Goal: Task Accomplishment & Management: Manage account settings

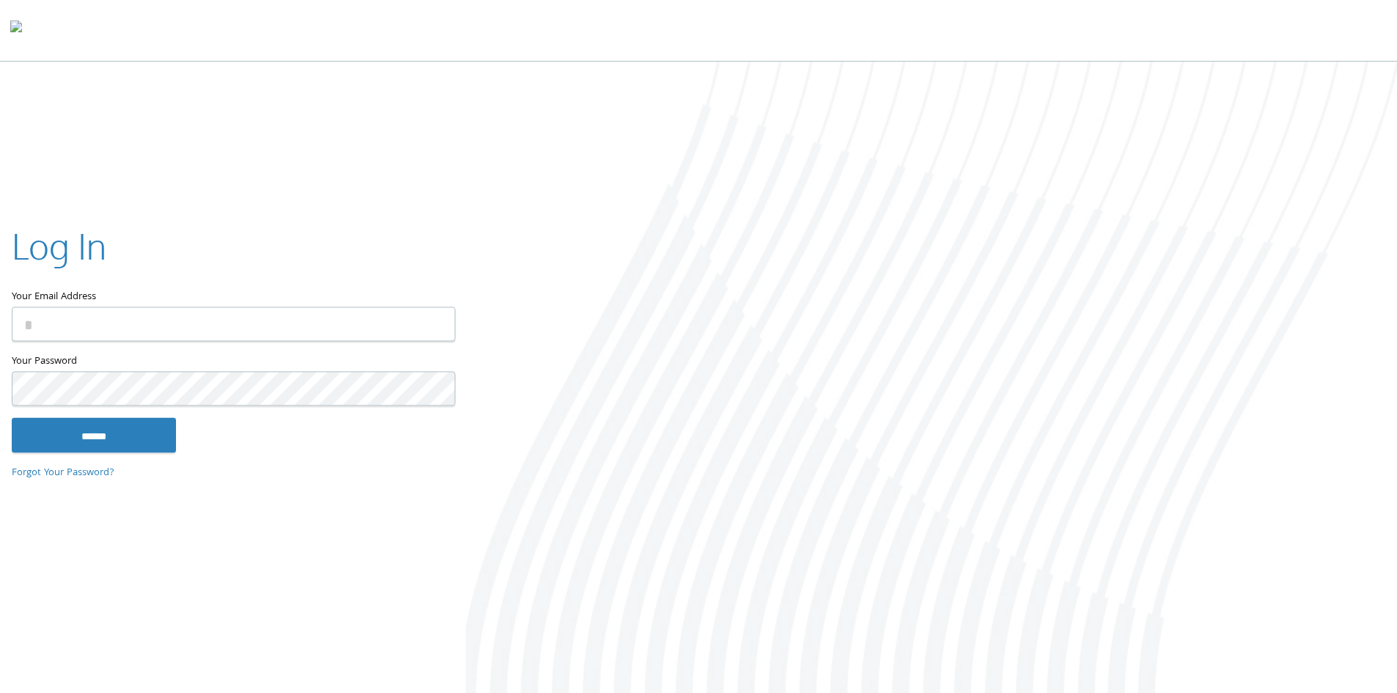
type input "**********"
click at [127, 430] on input "******" at bounding box center [94, 434] width 164 height 35
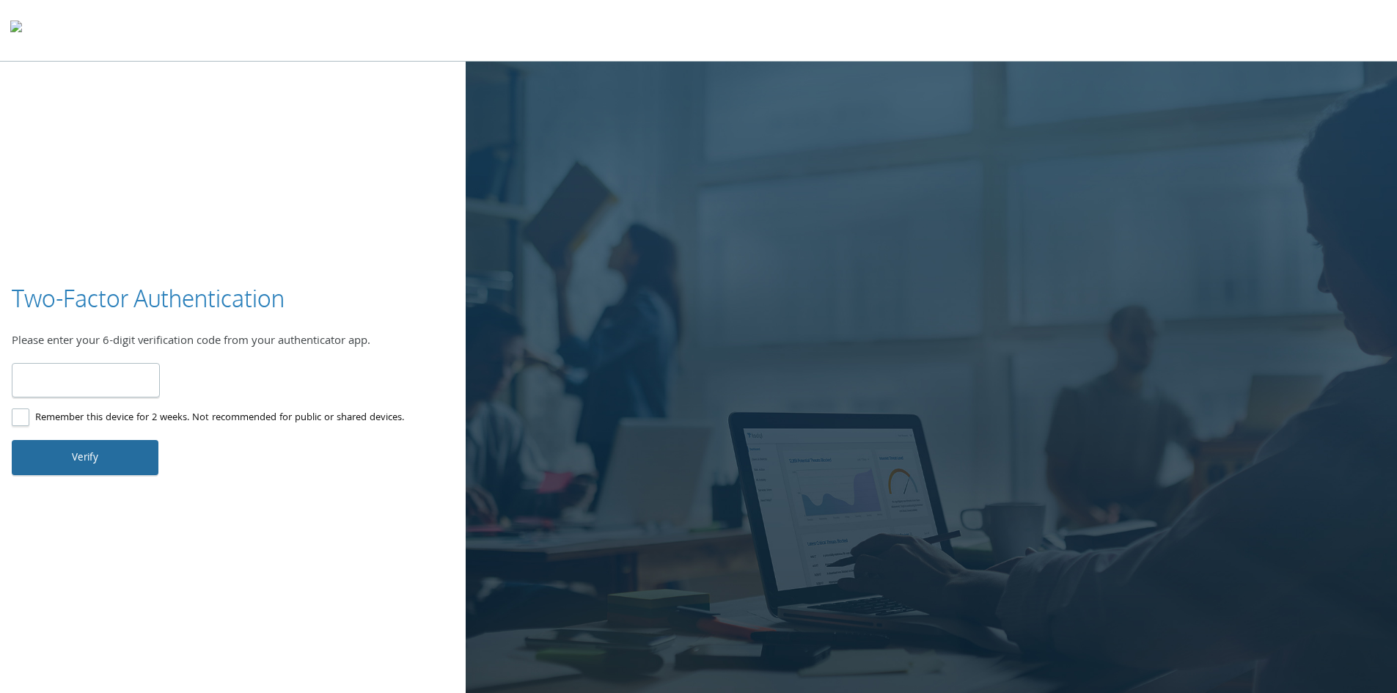
type input "******"
click at [99, 466] on button "Verify" at bounding box center [85, 457] width 147 height 35
